Goal: Information Seeking & Learning: Learn about a topic

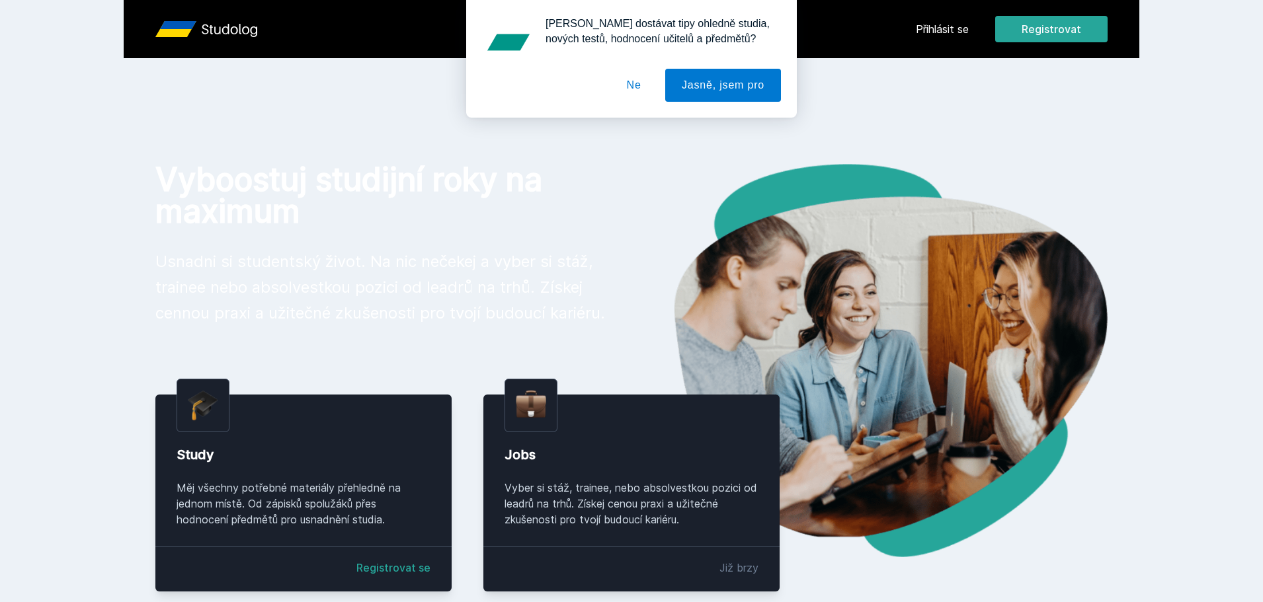
click at [956, 30] on div "[PERSON_NAME] dostávat tipy ohledně studia, nových testů, hodnocení učitelů a p…" at bounding box center [631, 59] width 1263 height 118
click at [635, 88] on button "Ne" at bounding box center [634, 85] width 48 height 33
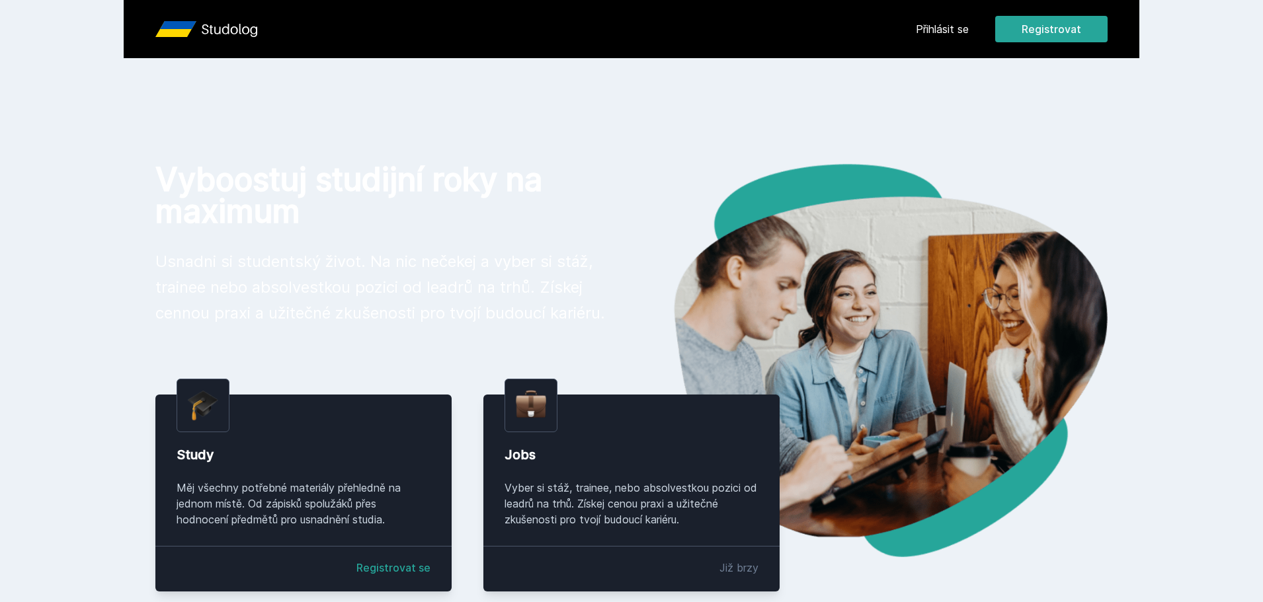
click at [943, 24] on link "Přihlásit se" at bounding box center [942, 29] width 53 height 16
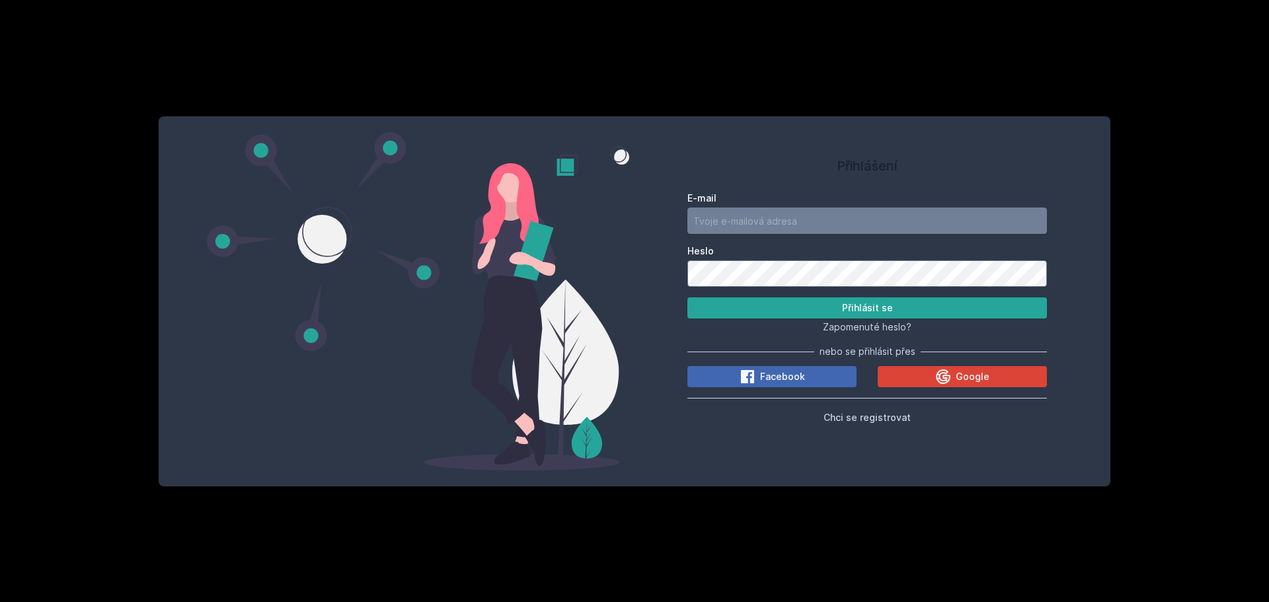
click at [830, 219] on input "E-mail" at bounding box center [868, 221] width 360 height 26
type input "[EMAIL_ADDRESS][DOMAIN_NAME]"
click at [688, 298] on button "Přihlásit se" at bounding box center [868, 308] width 360 height 21
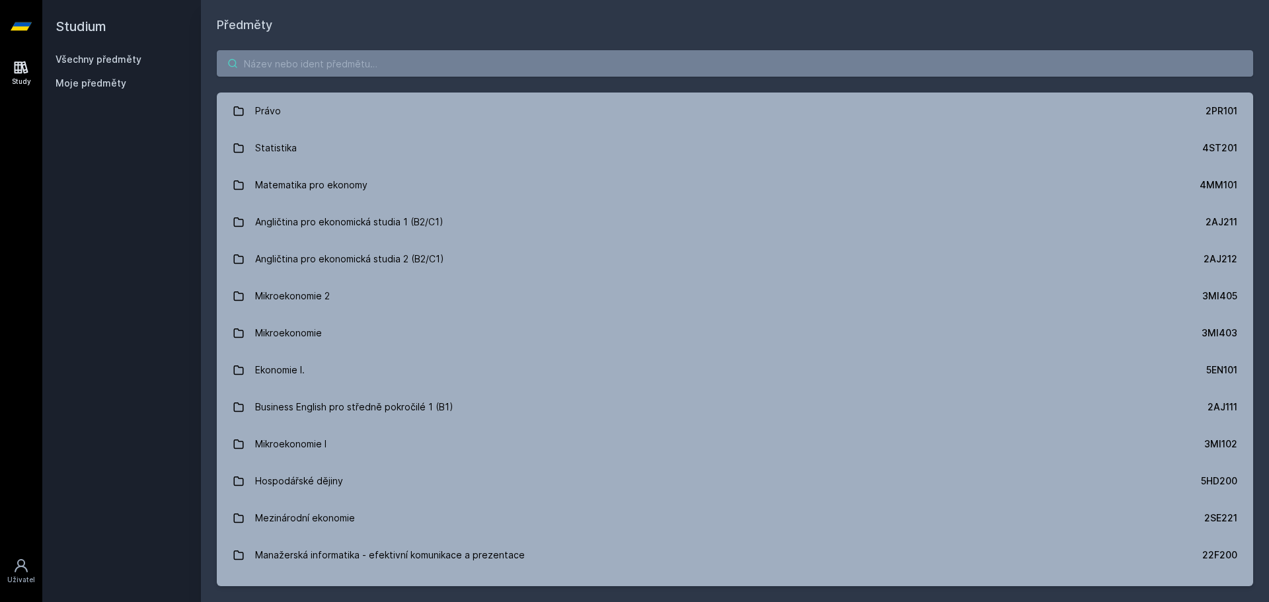
click at [402, 61] on input "search" at bounding box center [735, 63] width 1037 height 26
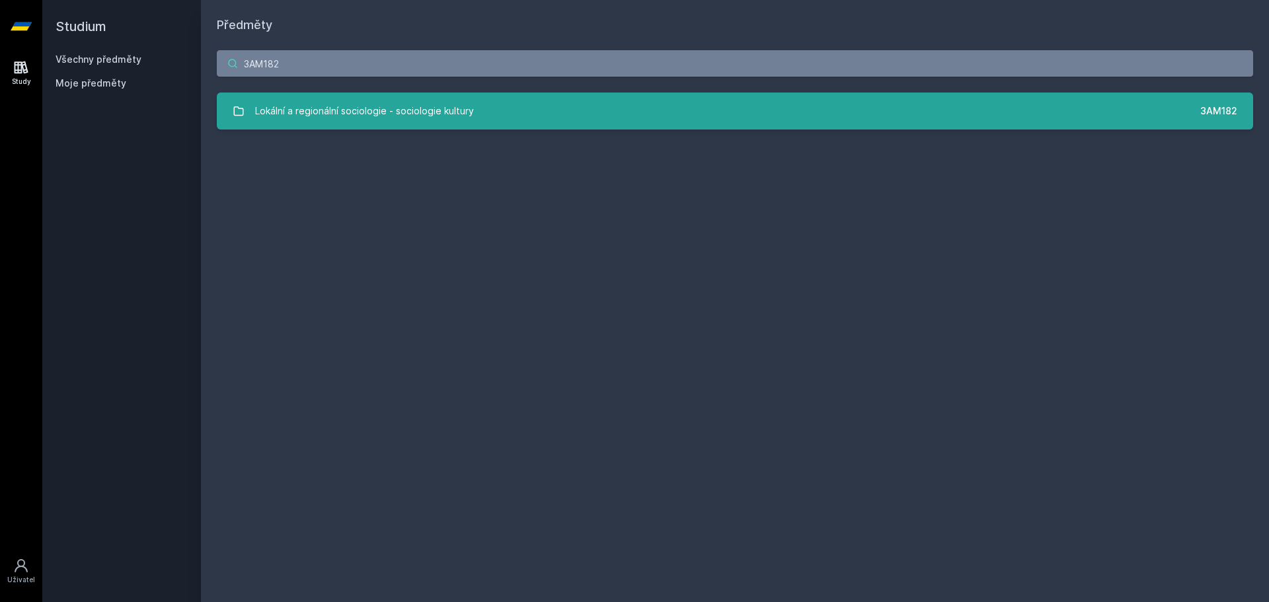
type input "3AM182"
click at [417, 102] on div "Lokální a regionální sociologie - sociologie kultury" at bounding box center [364, 111] width 219 height 26
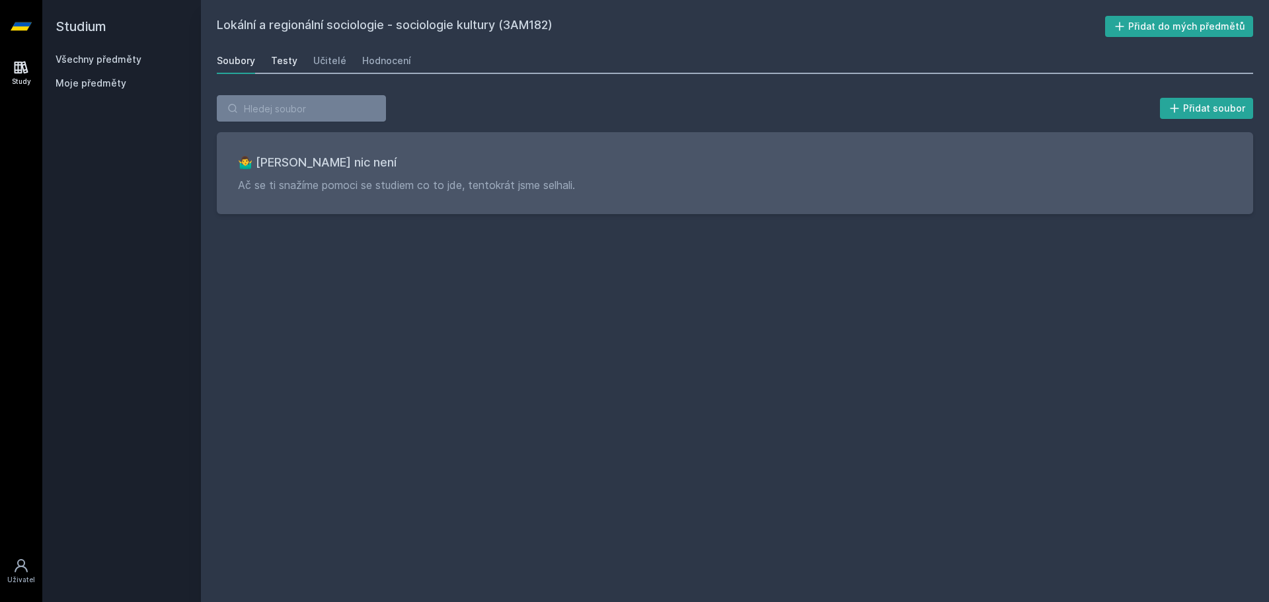
click at [291, 60] on div "Testy" at bounding box center [284, 60] width 26 height 13
click at [316, 58] on div "Učitelé" at bounding box center [329, 60] width 33 height 13
click at [380, 67] on div "Hodnocení" at bounding box center [386, 60] width 49 height 13
click at [12, 67] on link "Study" at bounding box center [21, 73] width 37 height 40
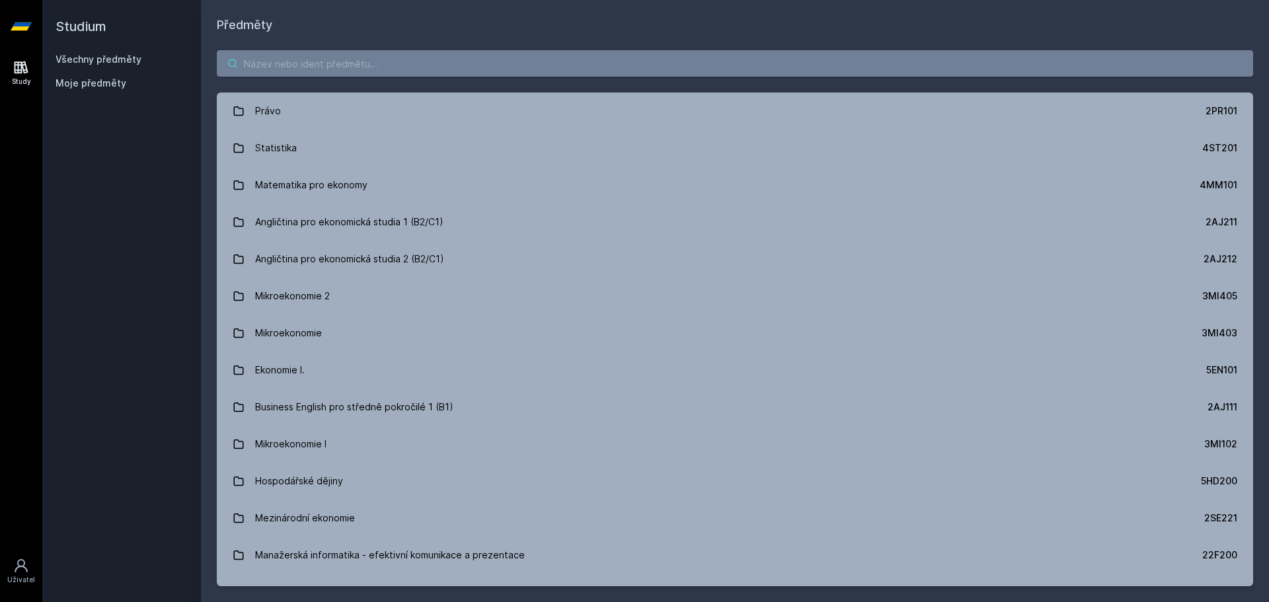
click at [407, 69] on input "search" at bounding box center [735, 63] width 1037 height 26
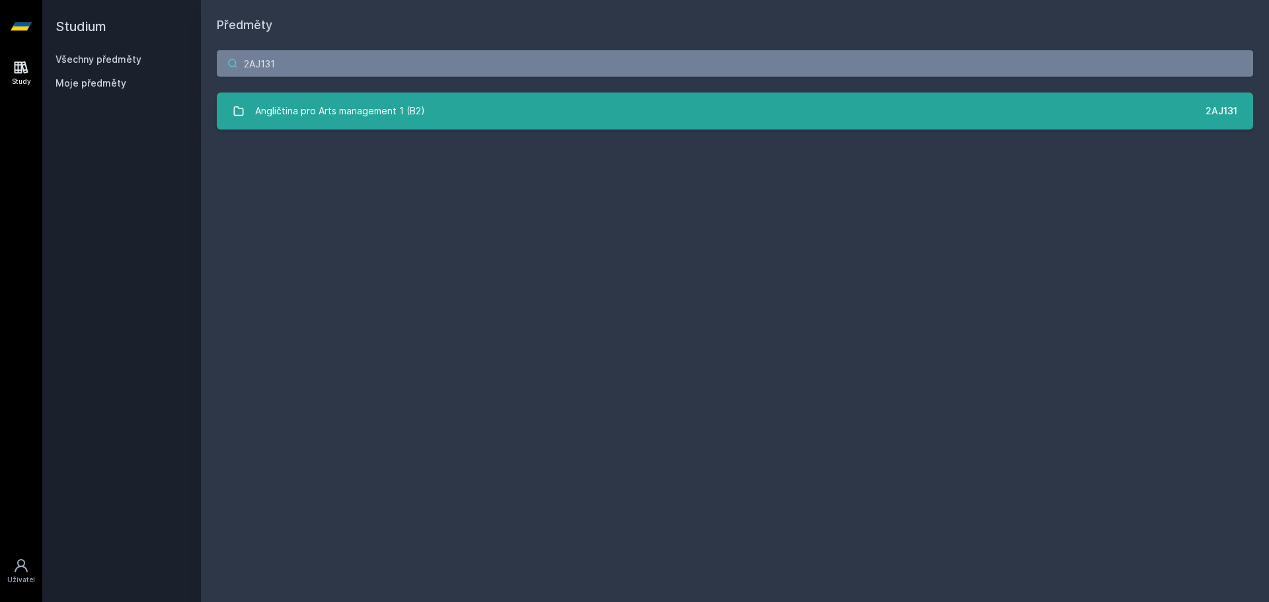
type input "2AJ131"
click at [434, 112] on link "Angličtina pro Arts management 1 (B2) 2AJ131" at bounding box center [735, 111] width 1037 height 37
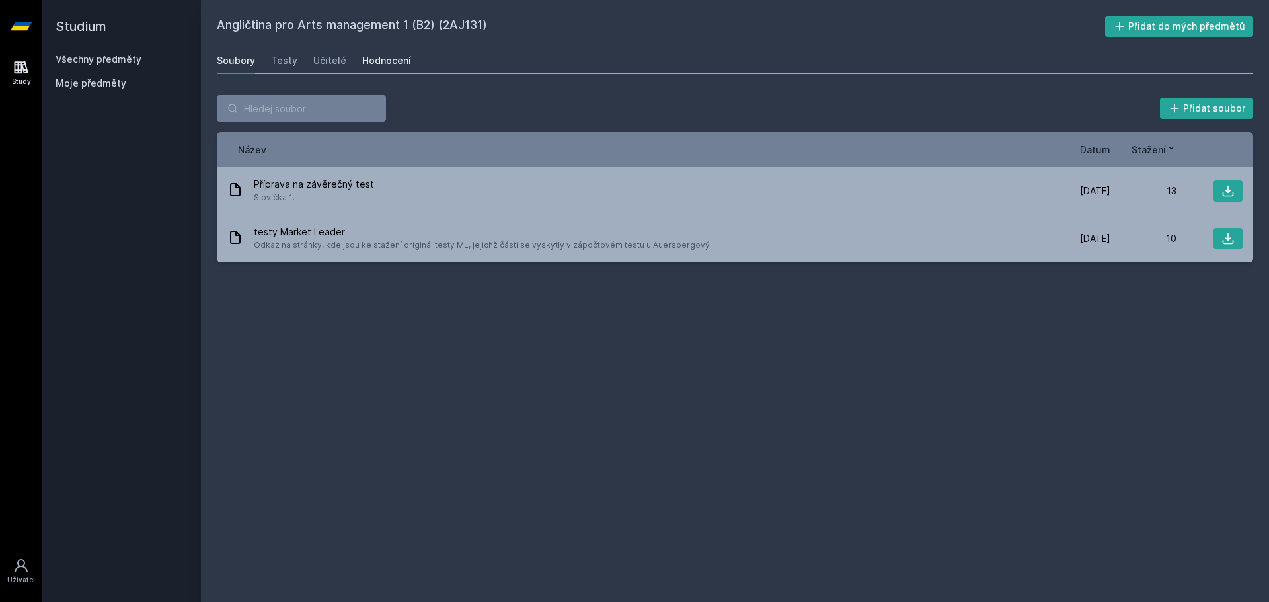
click at [374, 61] on div "Hodnocení" at bounding box center [386, 60] width 49 height 13
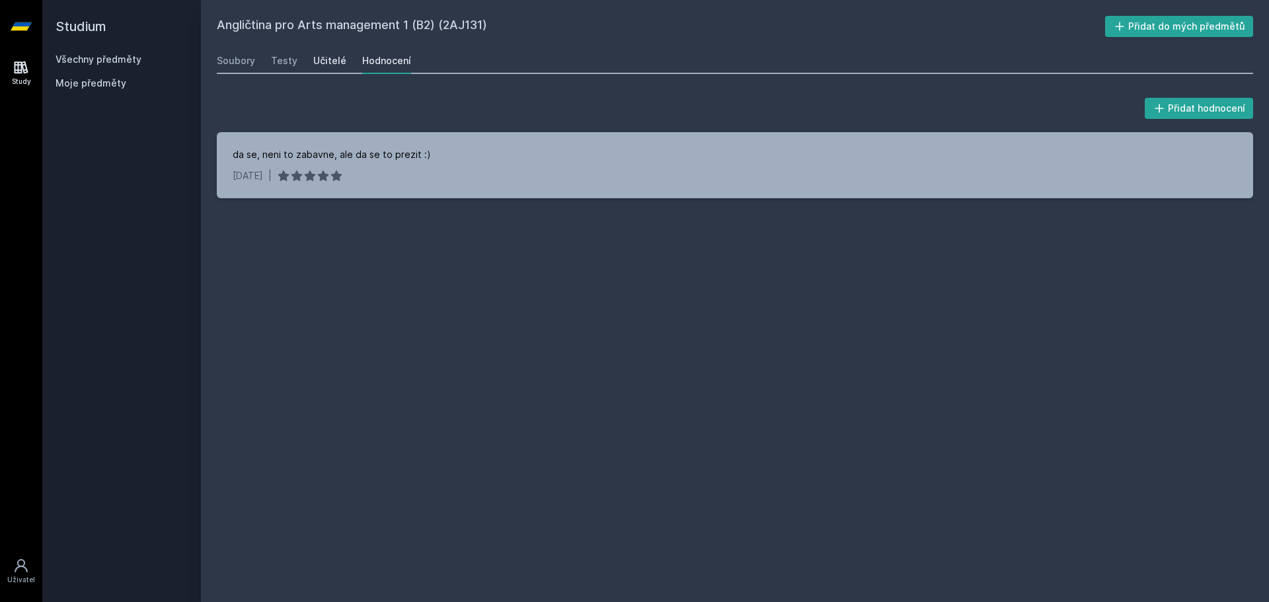
click at [338, 60] on div "Učitelé" at bounding box center [329, 60] width 33 height 13
